Goal: Use online tool/utility: Utilize a website feature to perform a specific function

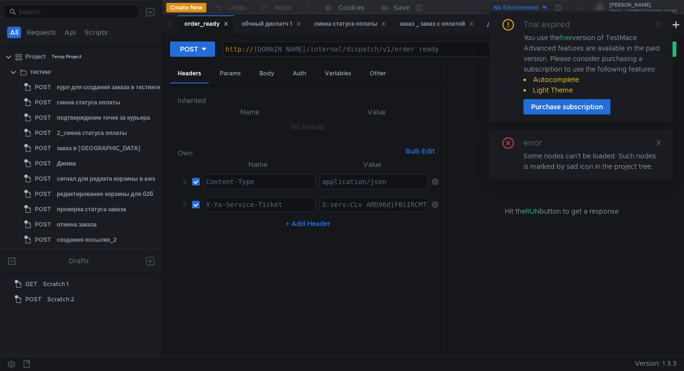
click at [659, 22] on icon at bounding box center [658, 24] width 5 height 5
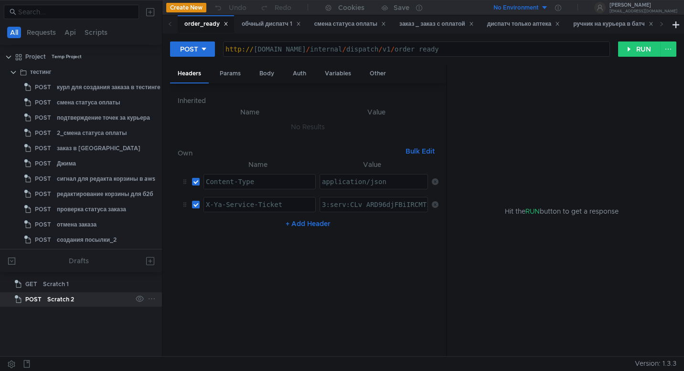
click at [73, 300] on div "Scratch 2" at bounding box center [89, 300] width 84 height 14
click at [73, 300] on div "Scratch 2" at bounding box center [60, 300] width 27 height 14
click at [585, 23] on div "status" at bounding box center [577, 24] width 26 height 10
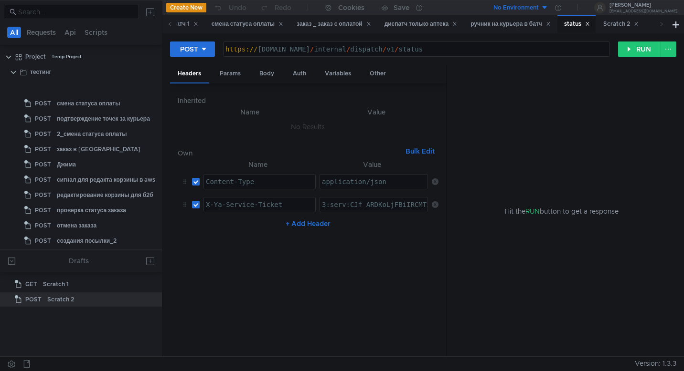
scroll to position [284, 0]
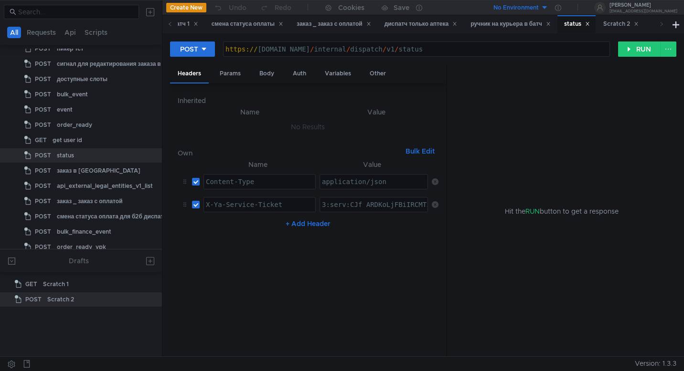
type textarea "[URL][DOMAIN_NAME]"
drag, startPoint x: 406, startPoint y: 50, endPoint x: 212, endPoint y: 48, distance: 193.3
click at [212, 48] on div "POST [URL][DOMAIN_NAME] https:// [DOMAIN_NAME] / internal / dispatch / v1 / sta…" at bounding box center [394, 49] width 448 height 16
click at [629, 22] on div "Scratch 2" at bounding box center [620, 24] width 35 height 10
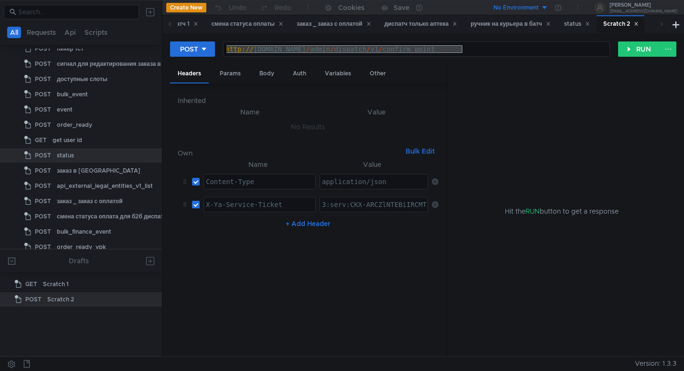
drag, startPoint x: 463, startPoint y: 49, endPoint x: 210, endPoint y: 63, distance: 253.9
click at [210, 63] on div "POST [URL][DOMAIN_NAME] http:// [DOMAIN_NAME] / admin / dispatch / v1 / confirm…" at bounding box center [423, 53] width 506 height 24
paste textarea "s://grocery-dispatch.lavka.tst"
type textarea "[URL][DOMAIN_NAME]"
click at [498, 49] on div "https:// [DOMAIN_NAME] / admin / dispatch / v1 / confirm_point" at bounding box center [416, 56] width 386 height 23
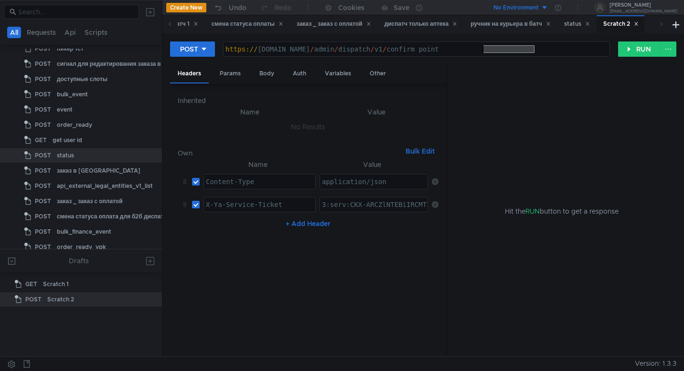
click at [498, 49] on div "https:// [DOMAIN_NAME] / admin / dispatch / v1 / confirm_point" at bounding box center [416, 56] width 386 height 23
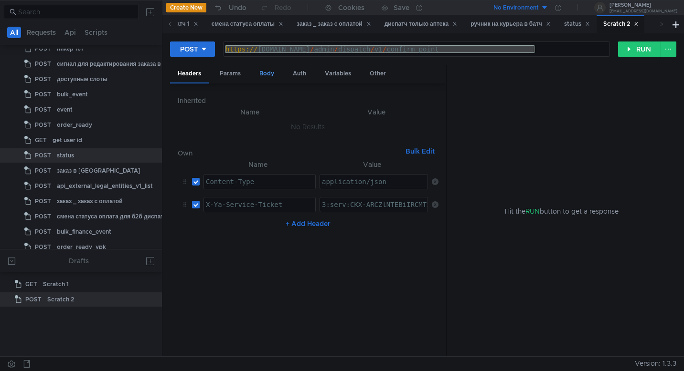
click at [269, 79] on div "Body" at bounding box center [267, 74] width 30 height 18
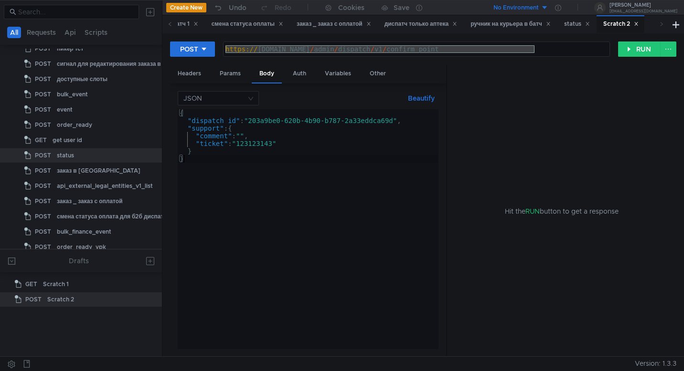
click at [261, 158] on div "{ "dispatch_id" : "203a9be0-620b-4b90-b787-2a33eddca69d" , "support" : { "comme…" at bounding box center [308, 236] width 261 height 255
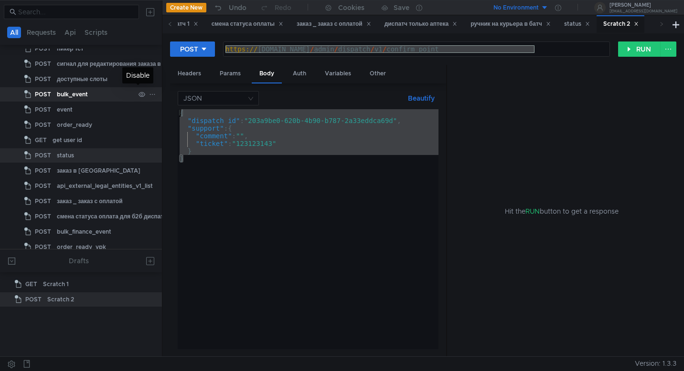
drag, startPoint x: 261, startPoint y: 158, endPoint x: 137, endPoint y: 97, distance: 138.1
click at [137, 97] on as-split "All Requests Api Scripts Project Temp Project тестинг POST смена статуса оплаты…" at bounding box center [342, 178] width 684 height 357
type textarea "{ "dispatch_id": "203a9be0-620b-4b90-b787-2a33eddca69d","
